Goal: Check status: Check status

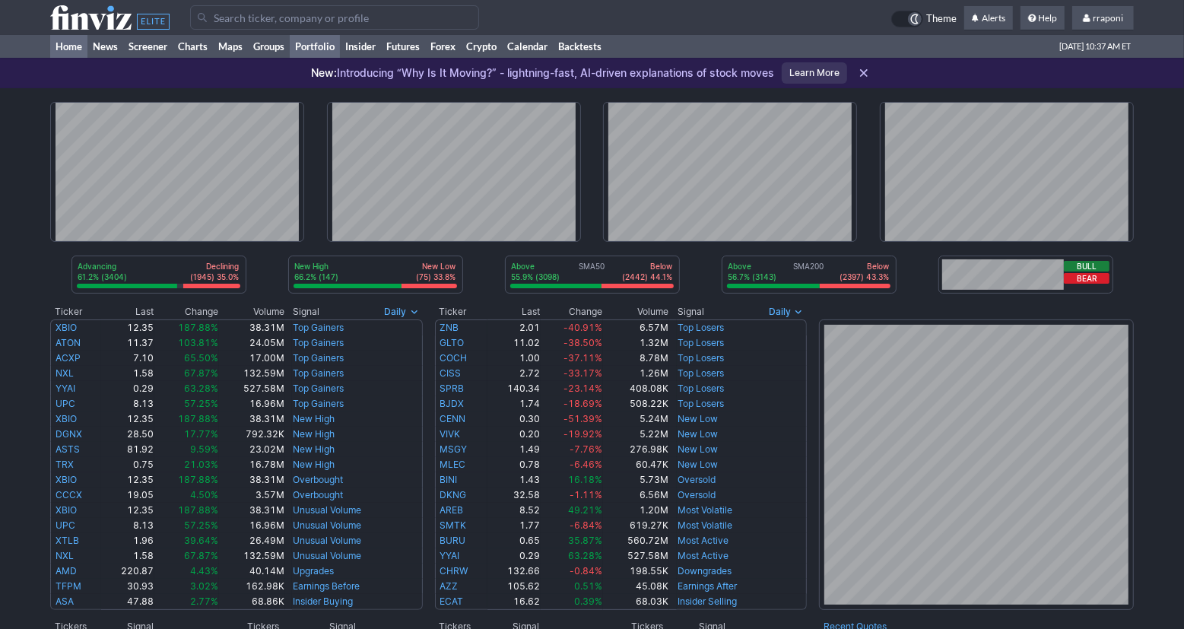
click at [307, 45] on link "Portfolio" at bounding box center [315, 46] width 50 height 23
click at [327, 40] on link "Portfolio" at bounding box center [315, 46] width 50 height 23
click at [328, 49] on link "Portfolio" at bounding box center [315, 46] width 50 height 23
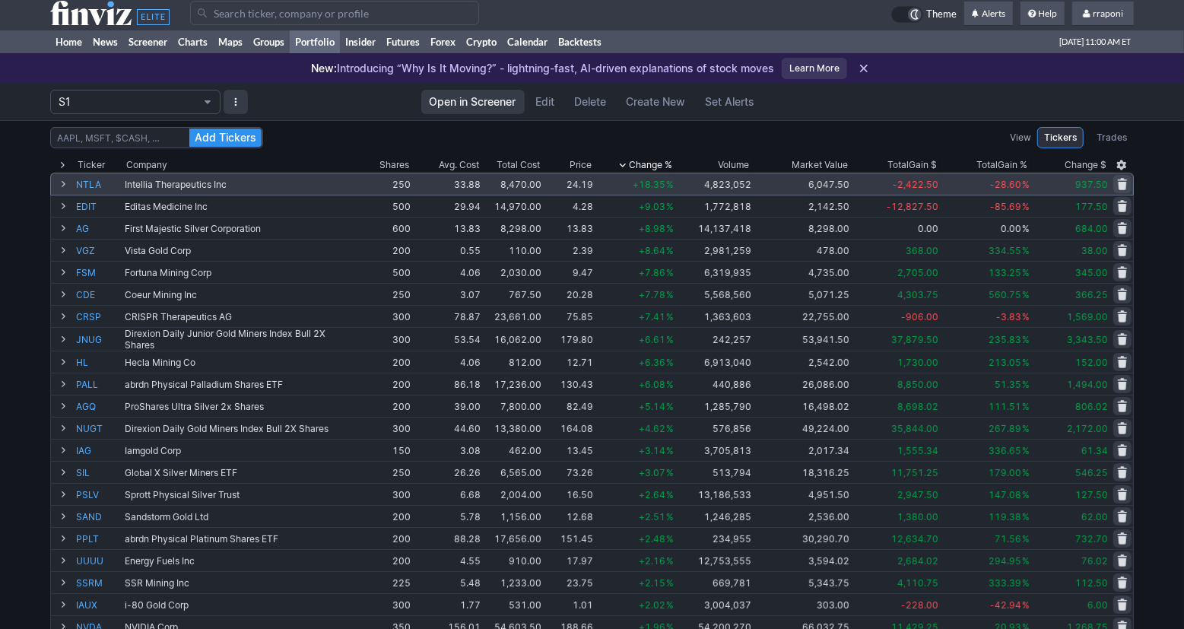
scroll to position [6, 0]
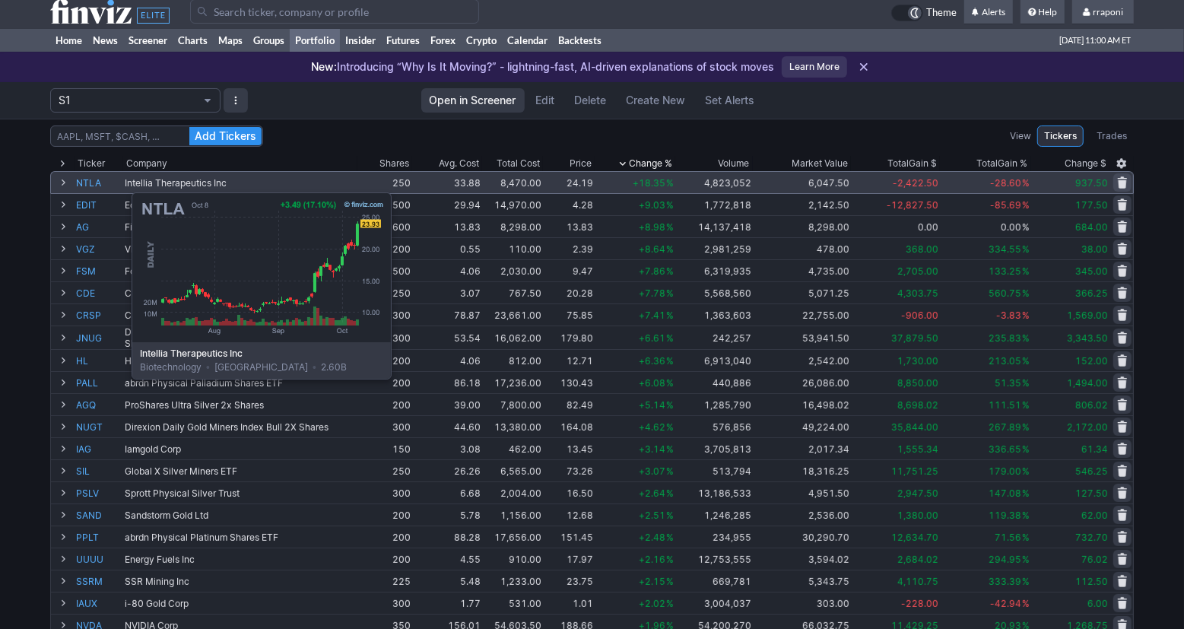
click at [94, 184] on link "NTLA" at bounding box center [99, 182] width 46 height 21
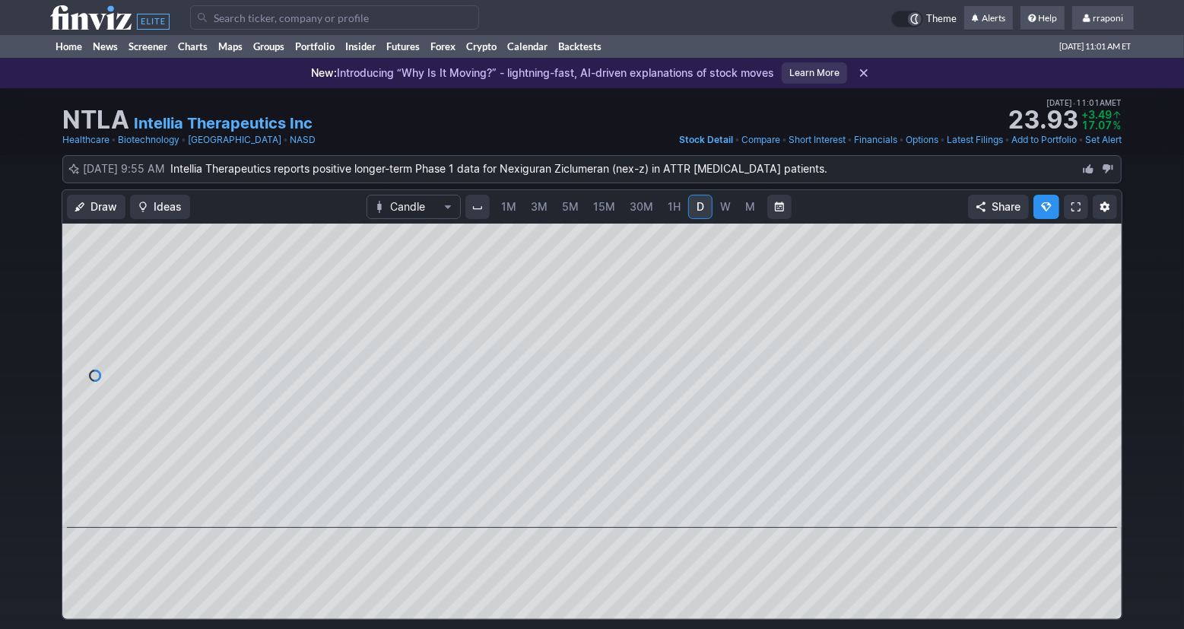
click at [729, 205] on link "W" at bounding box center [725, 207] width 24 height 24
